Goal: Transaction & Acquisition: Purchase product/service

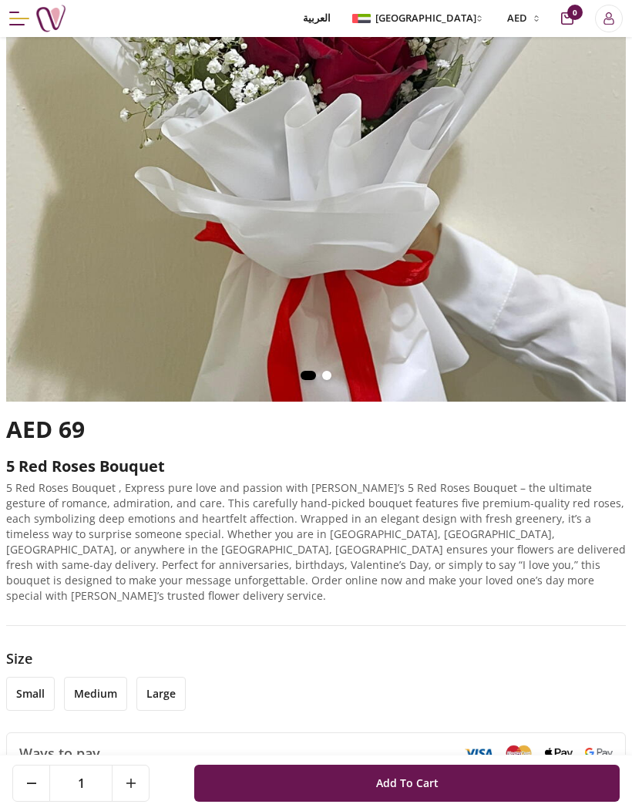
scroll to position [328, 0]
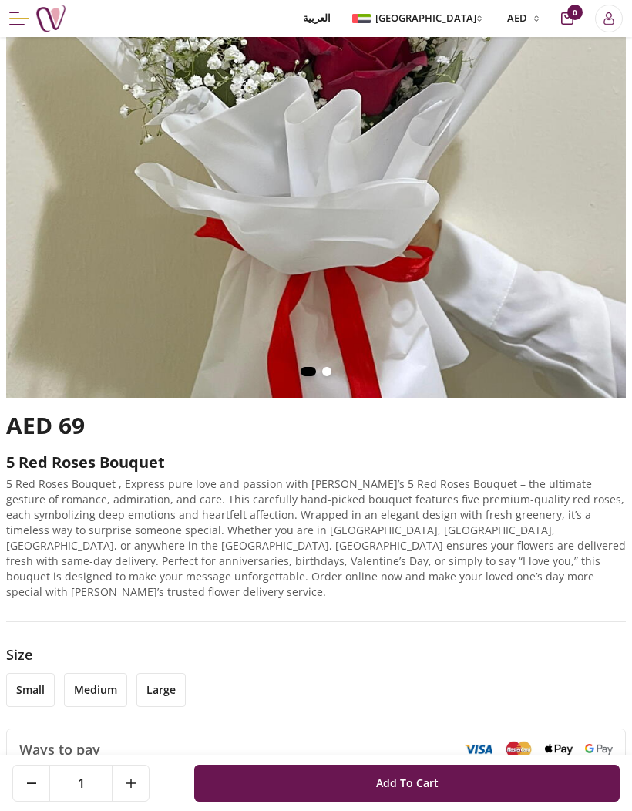
click at [114, 673] on li "medium" at bounding box center [95, 690] width 63 height 34
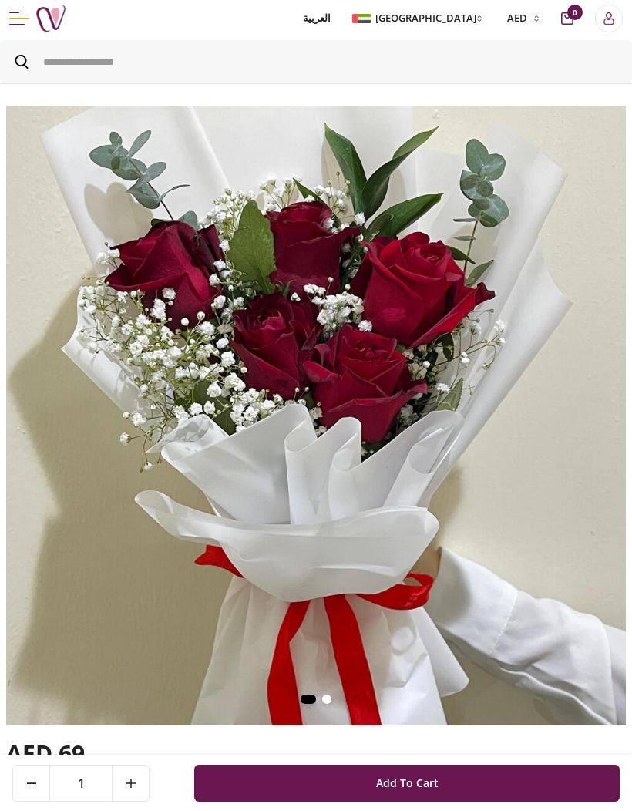
click at [478, 22] on button "[GEOGRAPHIC_DATA]" at bounding box center [419, 18] width 140 height 15
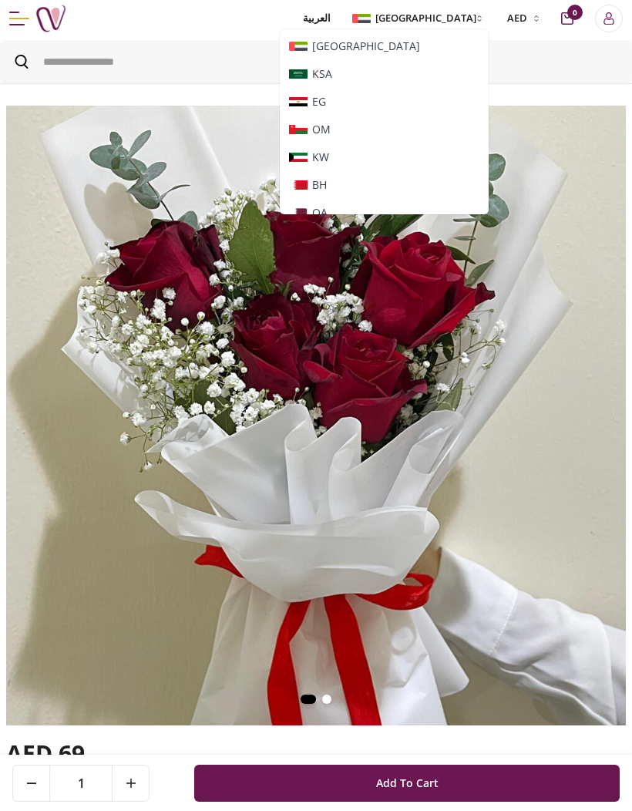
click at [467, 52] on span "[GEOGRAPHIC_DATA]" at bounding box center [384, 46] width 191 height 15
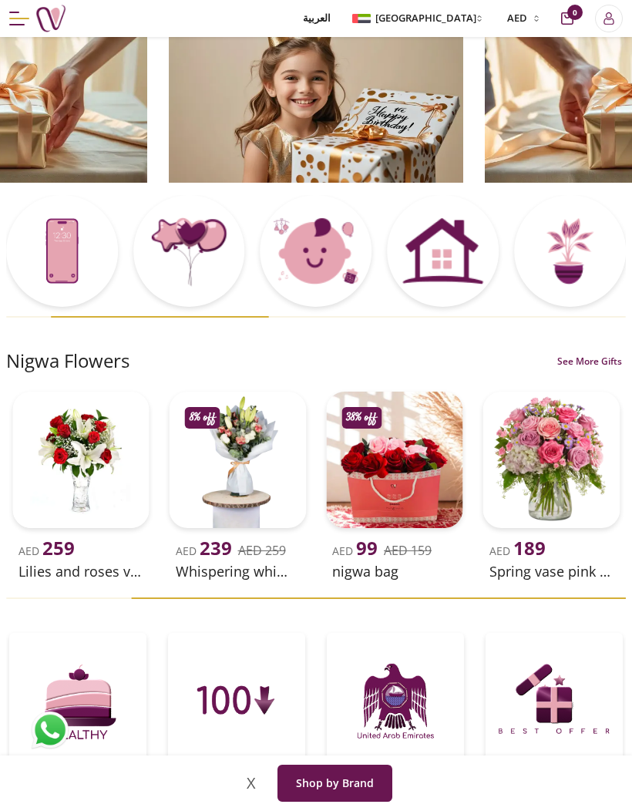
scroll to position [69, 0]
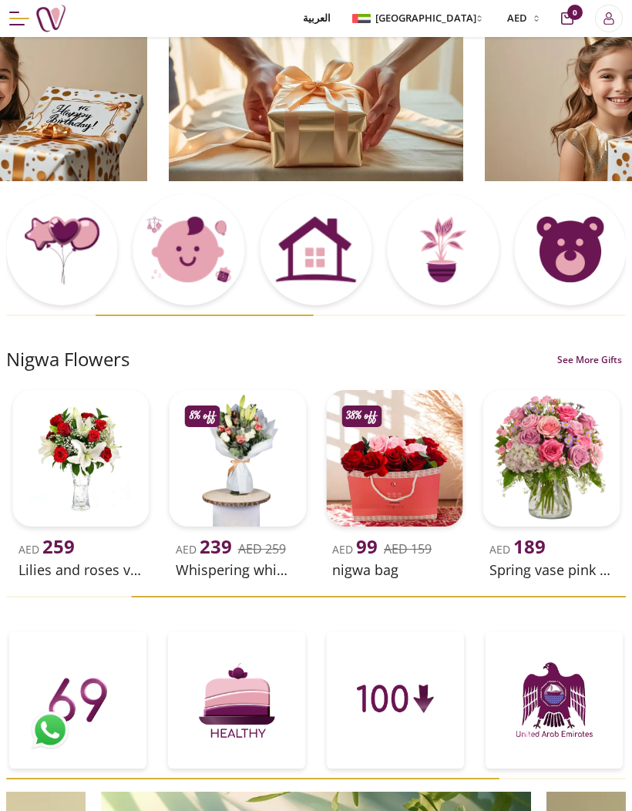
click at [464, 260] on div at bounding box center [443, 250] width 112 height 112
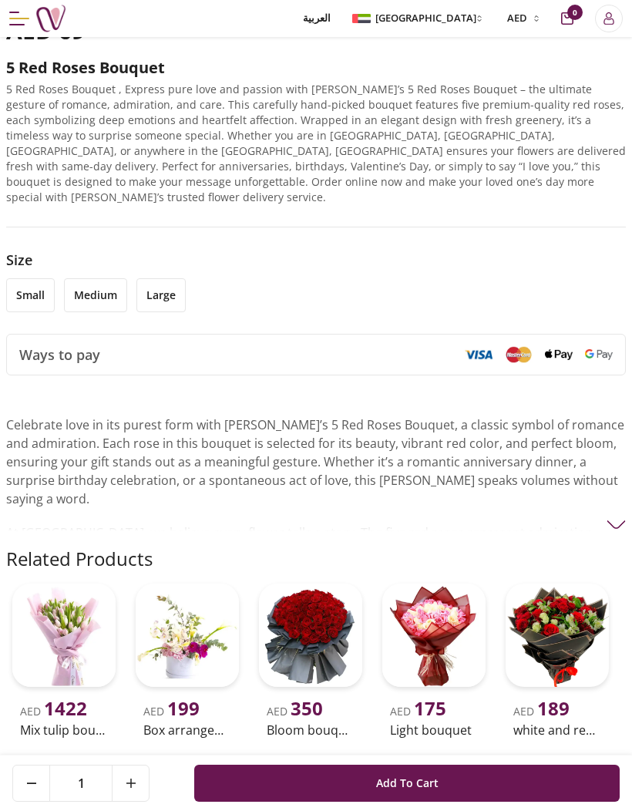
scroll to position [734, 0]
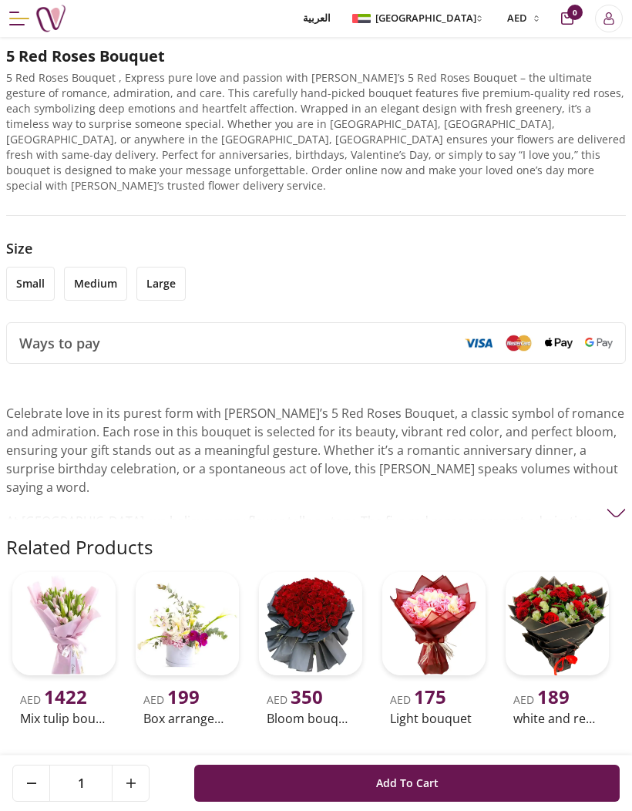
click at [30, 272] on li "small" at bounding box center [30, 284] width 49 height 34
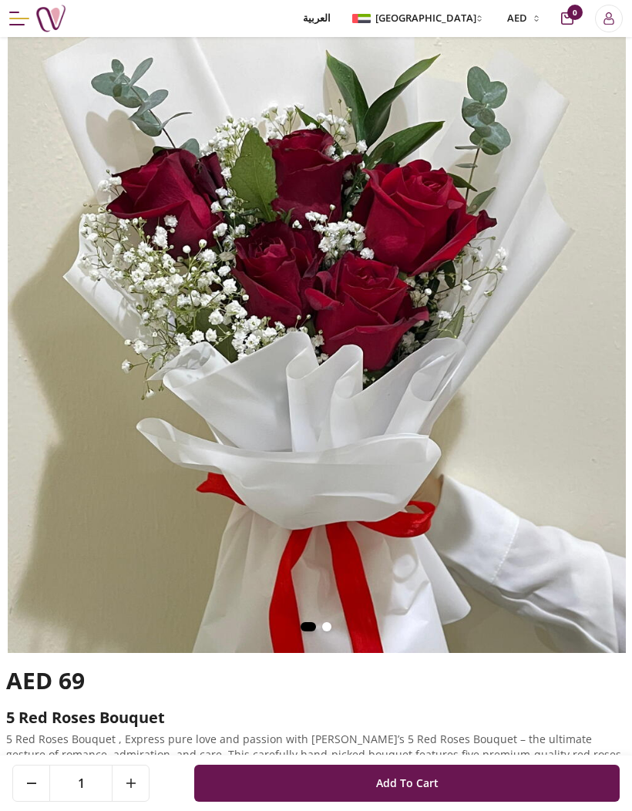
scroll to position [74, 0]
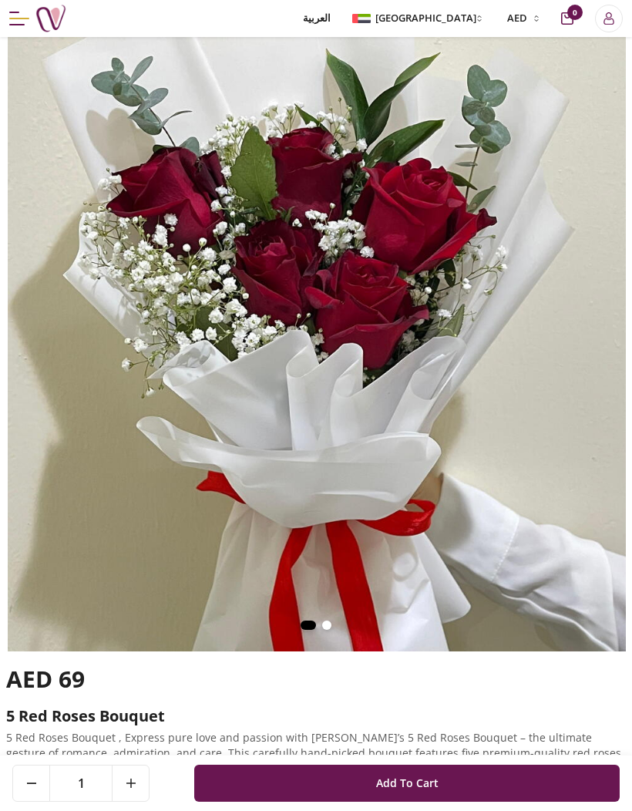
click at [490, 802] on button "Add To Cart" at bounding box center [407, 783] width 426 height 37
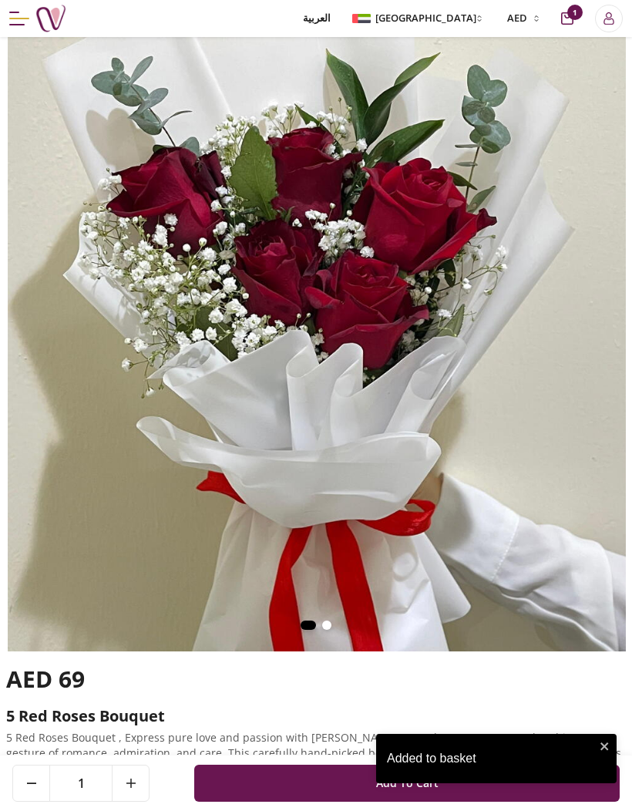
click at [579, 5] on span "1" at bounding box center [575, 12] width 15 height 15
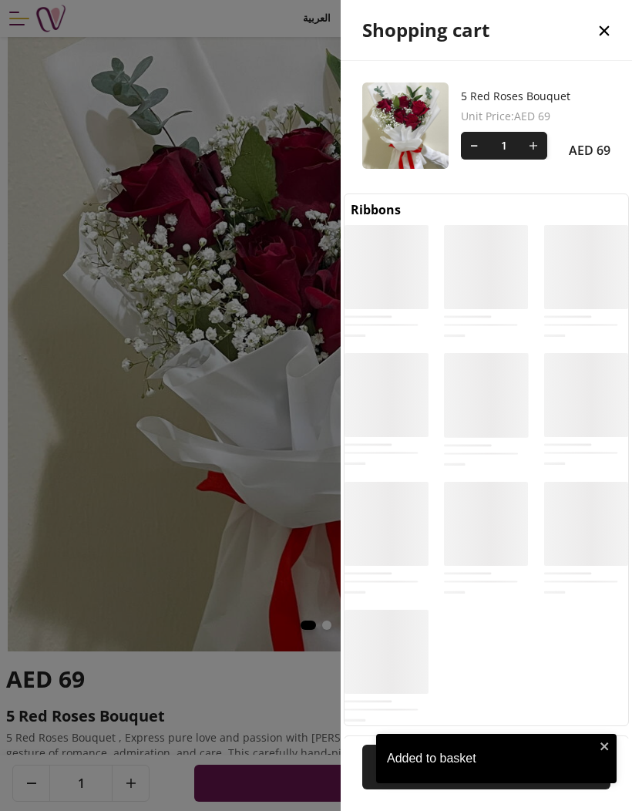
scroll to position [7, 7]
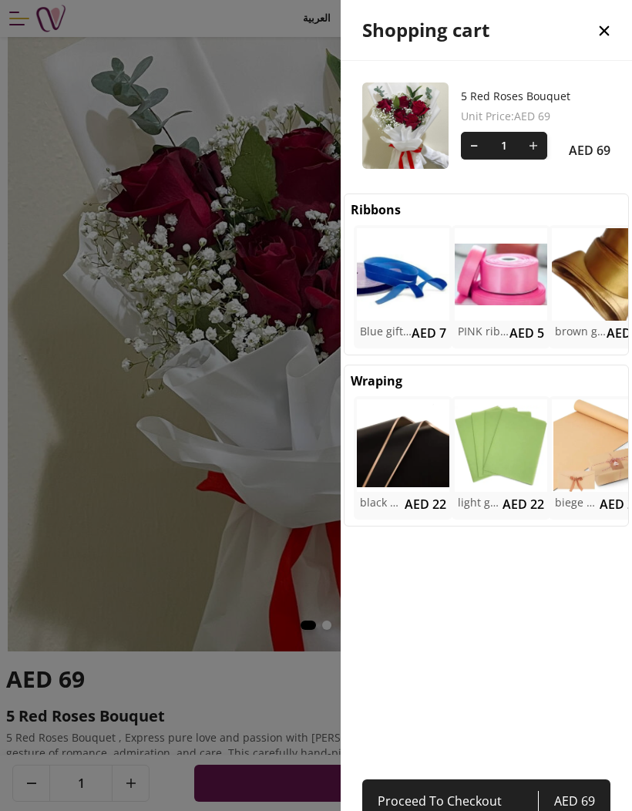
click at [591, 26] on button "close" at bounding box center [605, 30] width 56 height 57
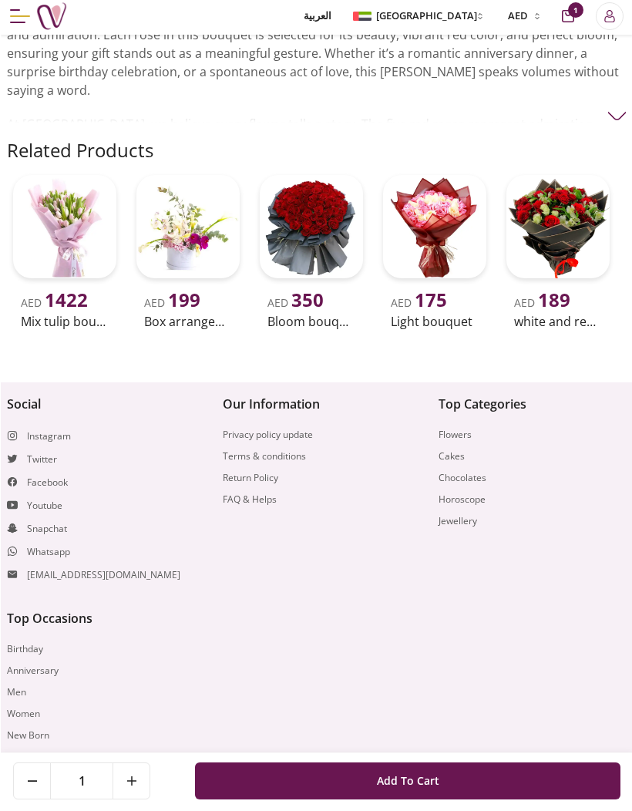
scroll to position [1129, 0]
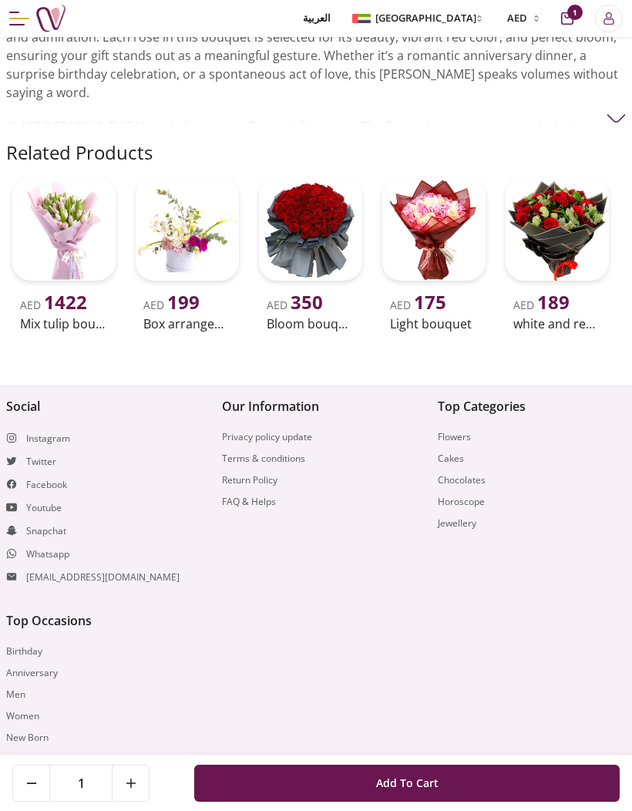
click at [471, 17] on span "[GEOGRAPHIC_DATA]" at bounding box center [426, 18] width 101 height 15
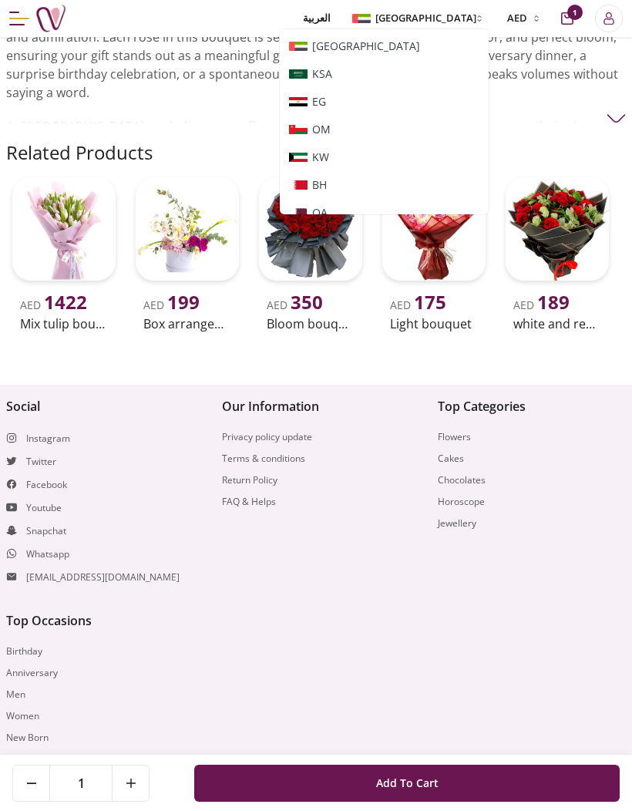
click at [465, 50] on span "[GEOGRAPHIC_DATA]" at bounding box center [384, 46] width 191 height 15
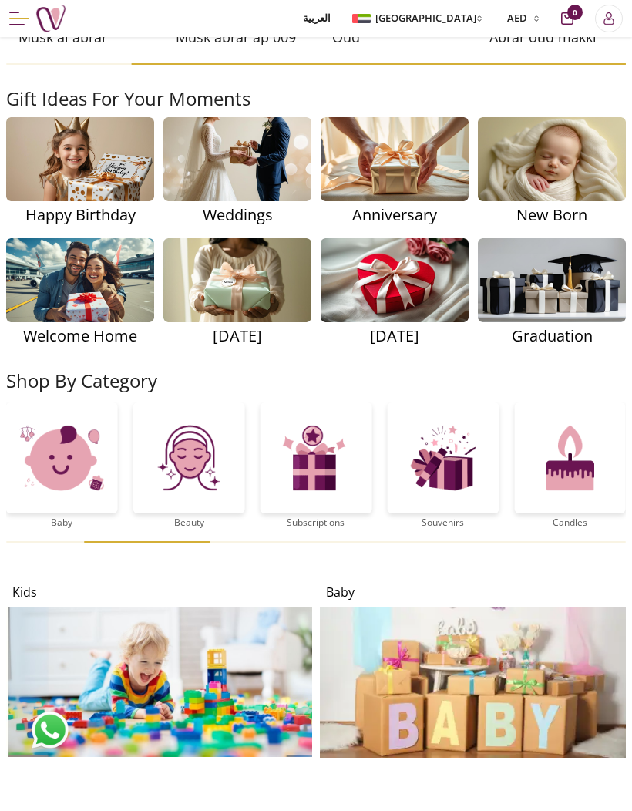
scroll to position [1580, 0]
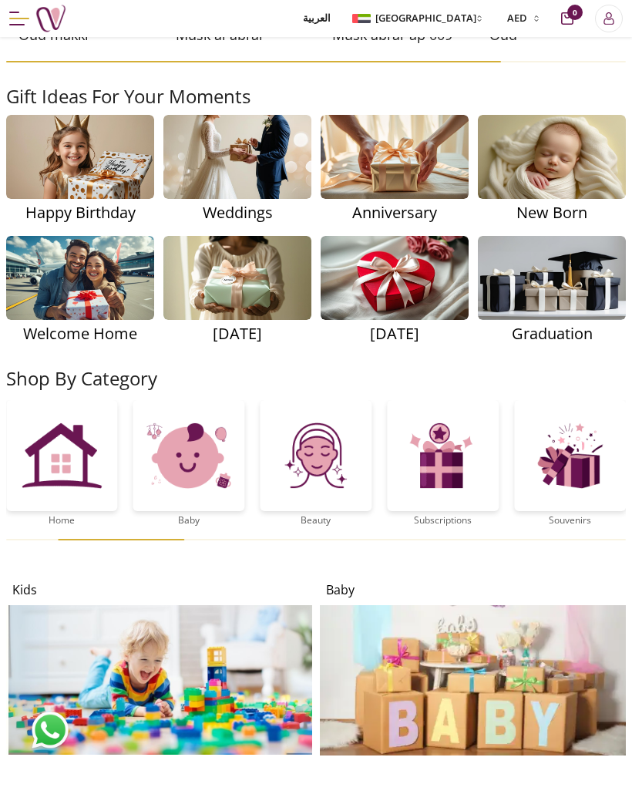
click at [538, 690] on img at bounding box center [473, 680] width 306 height 150
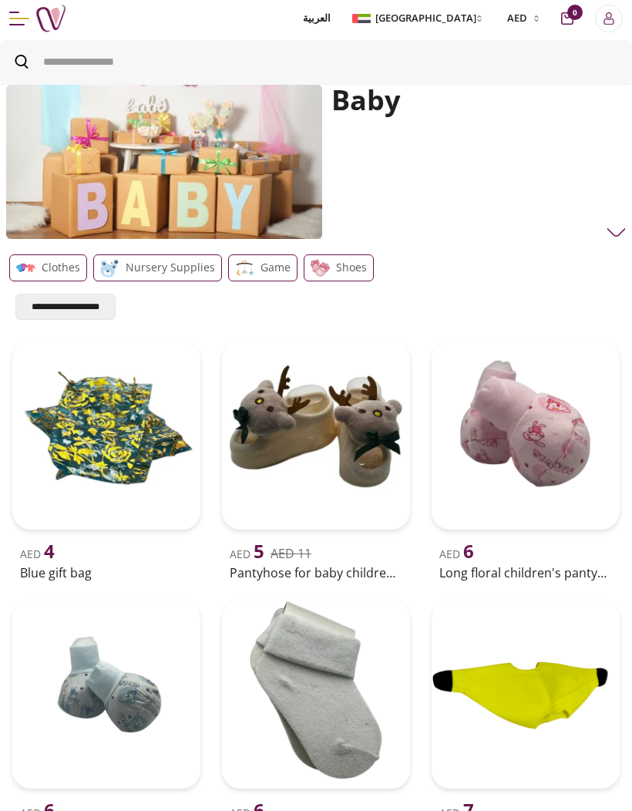
click at [617, 236] on img at bounding box center [616, 232] width 19 height 19
click at [37, 62] on span at bounding box center [21, 61] width 43 height 43
click at [37, 62] on input "Search" at bounding box center [316, 61] width 632 height 43
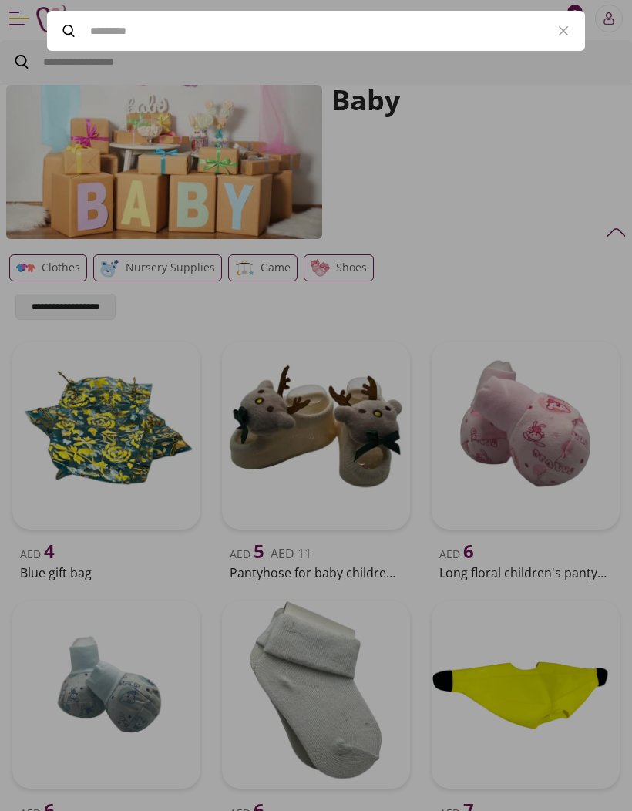
click at [36, 62] on div at bounding box center [316, 405] width 632 height 811
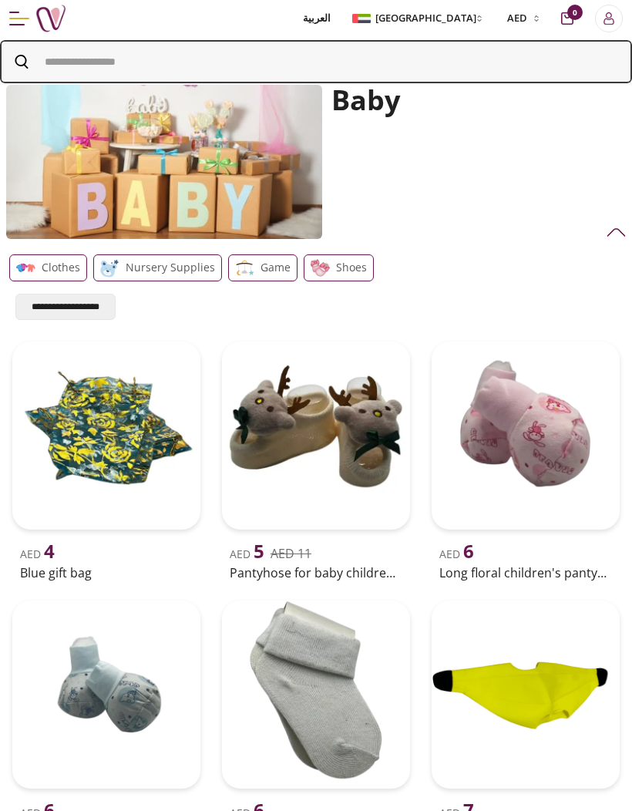
click at [76, 53] on input "Search" at bounding box center [316, 61] width 632 height 43
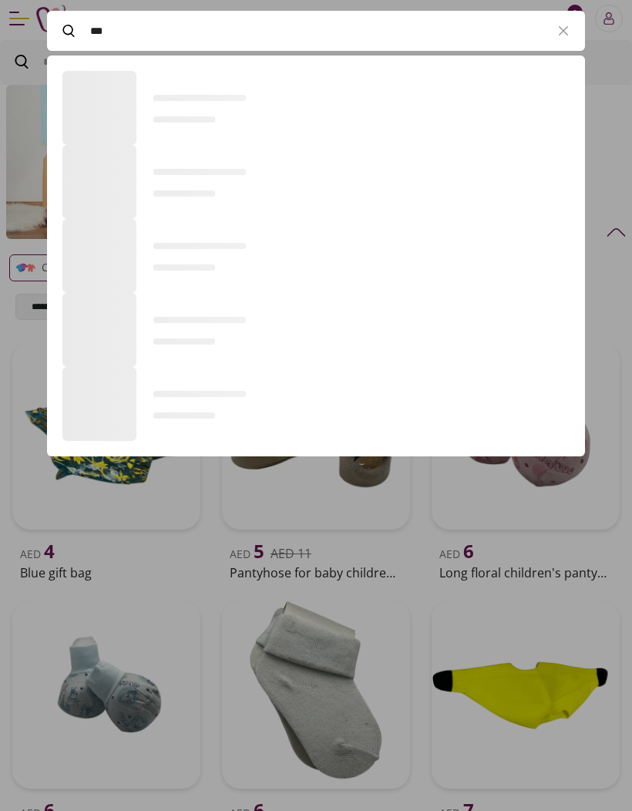
scroll to position [528, 538]
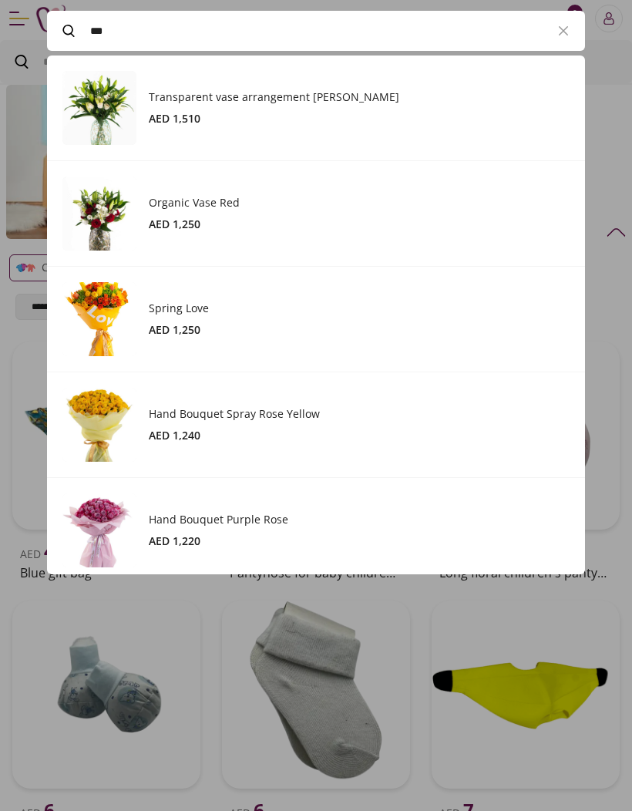
type input "***"
click at [549, 26] on button "button" at bounding box center [563, 31] width 43 height 40
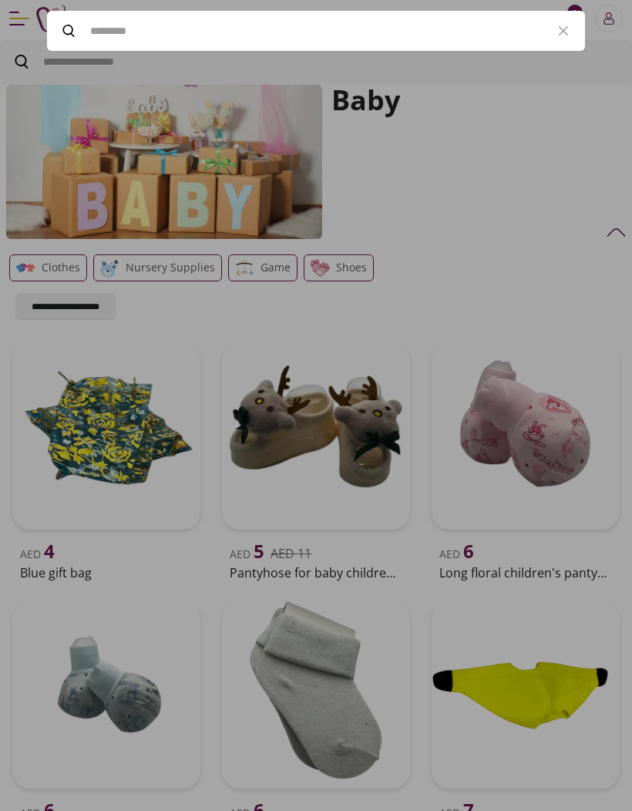
click at [556, 32] on icon "button" at bounding box center [564, 31] width 19 height 19
click at [562, 96] on div at bounding box center [316, 405] width 632 height 811
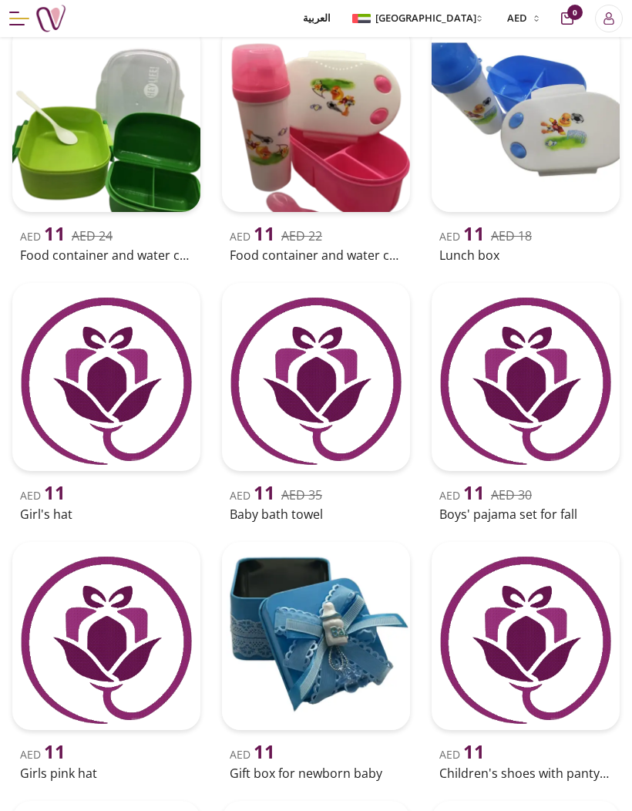
scroll to position [1089, 0]
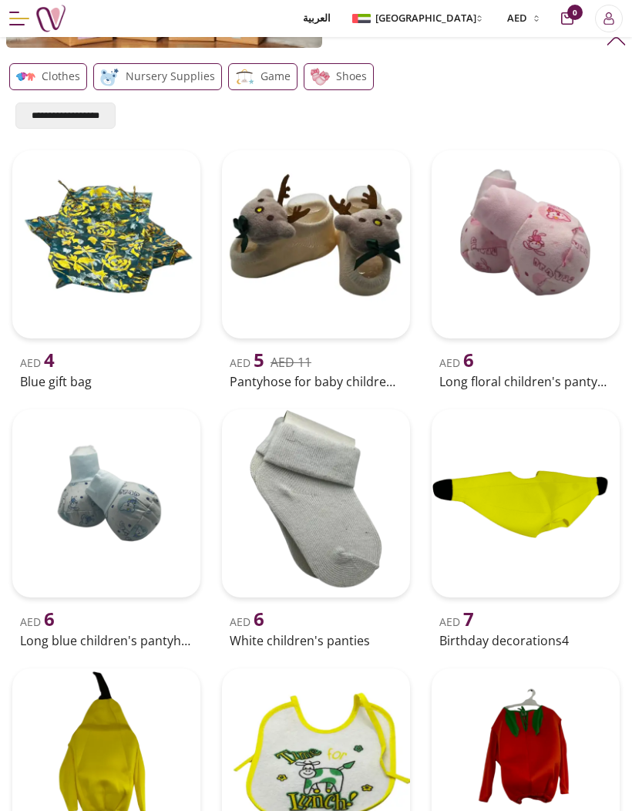
scroll to position [1611, 0]
